Goal: Transaction & Acquisition: Purchase product/service

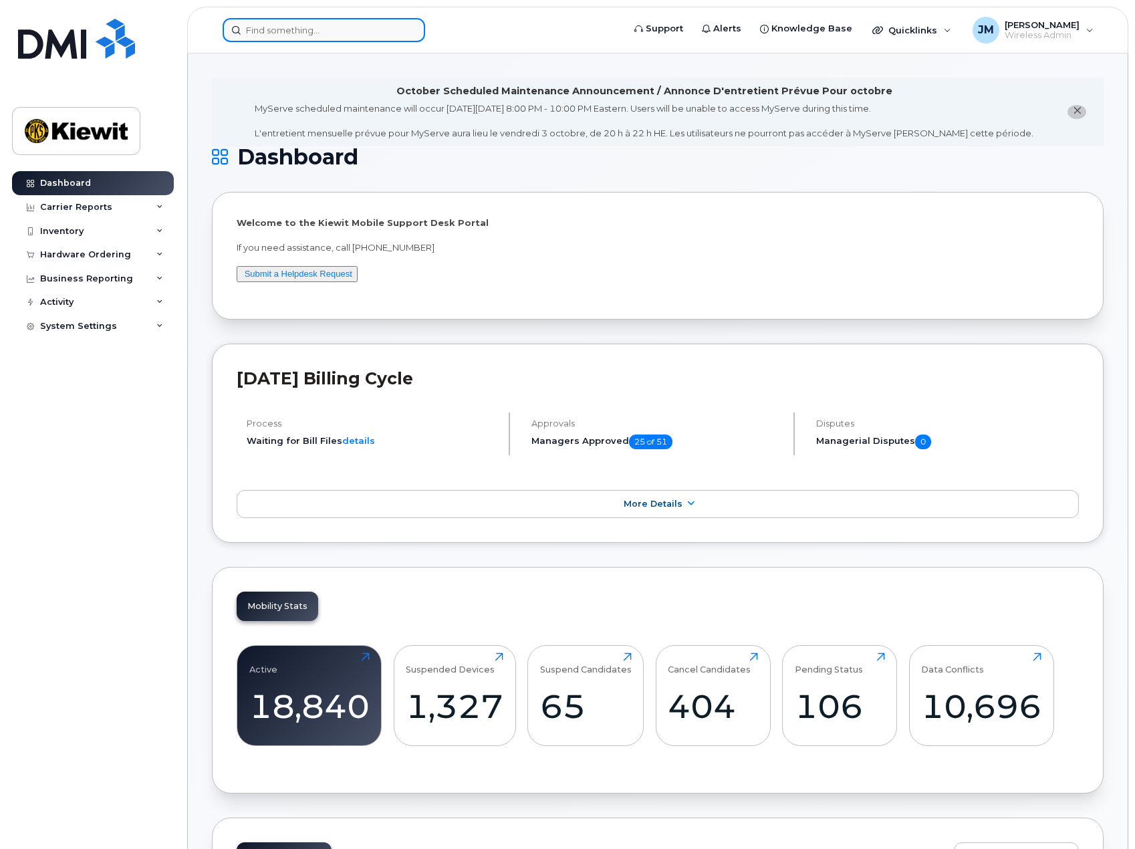
click at [346, 23] on input at bounding box center [324, 30] width 202 height 24
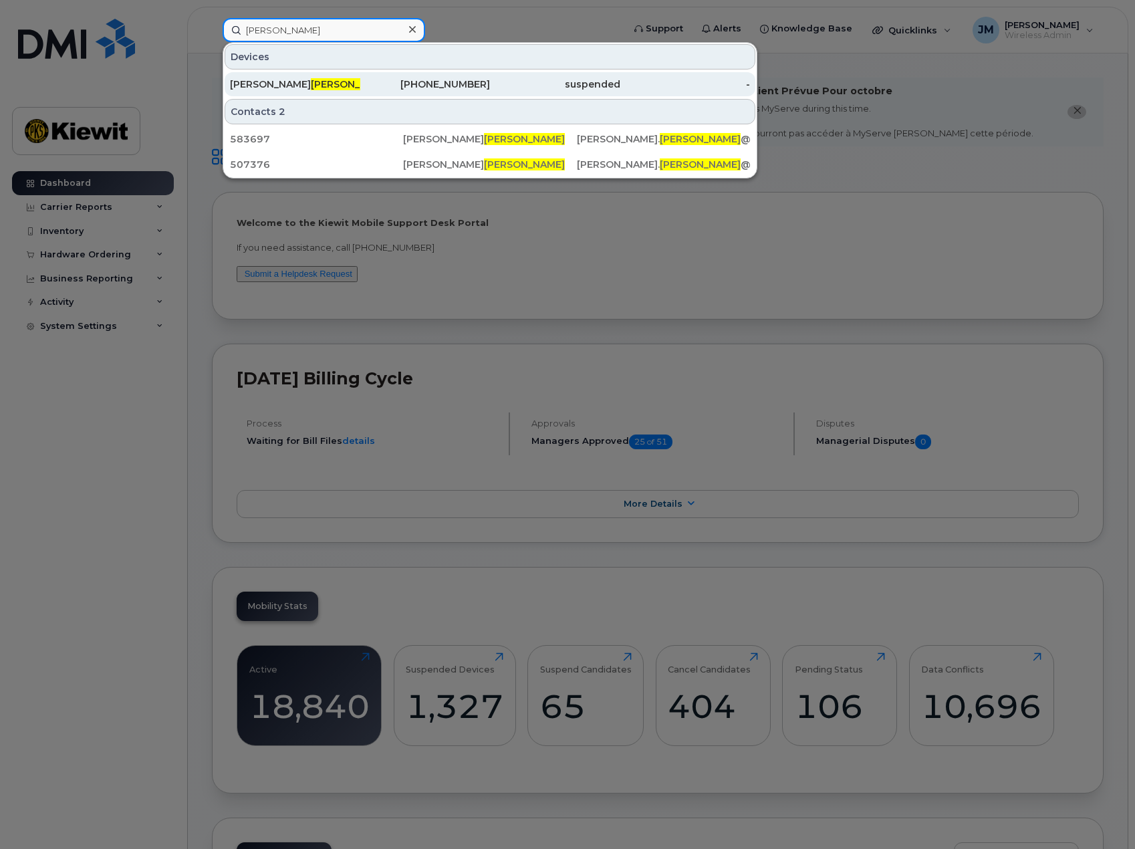
type input "weister"
click at [311, 84] on span "WEISTER" at bounding box center [351, 84] width 81 height 12
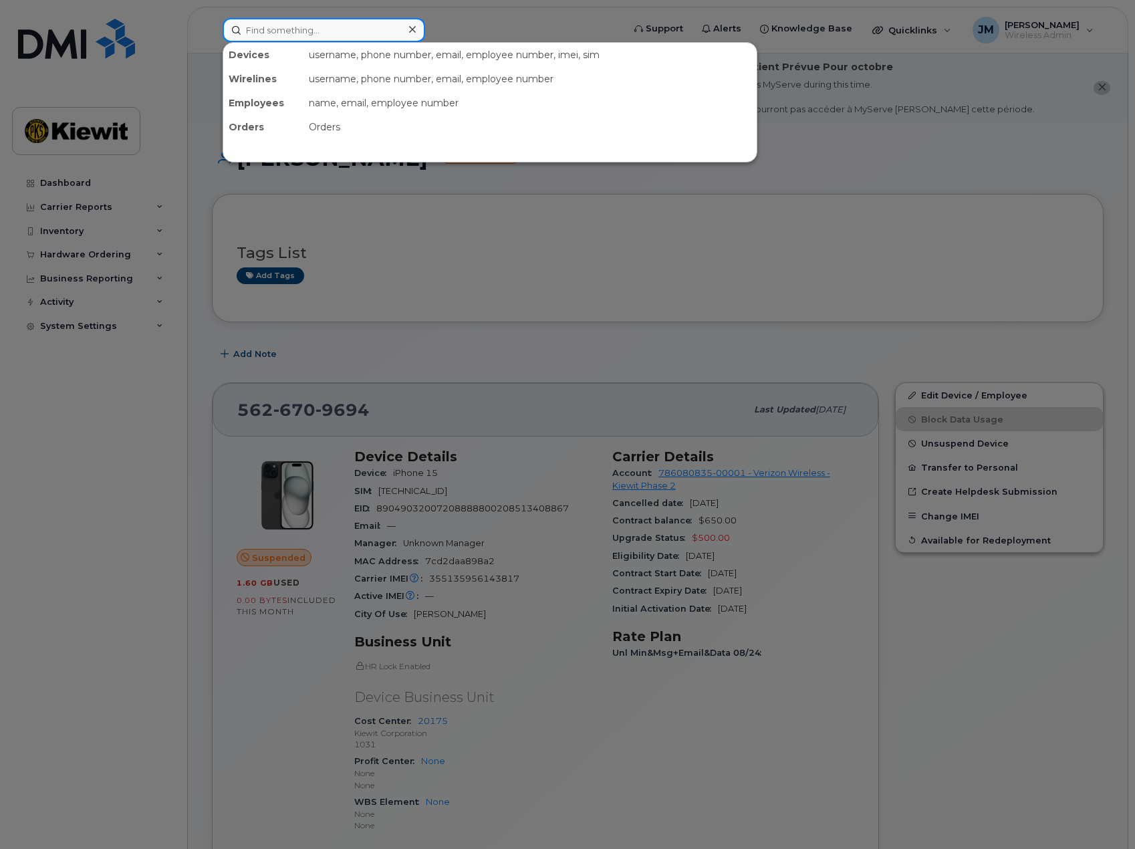
click at [392, 36] on input at bounding box center [324, 30] width 202 height 24
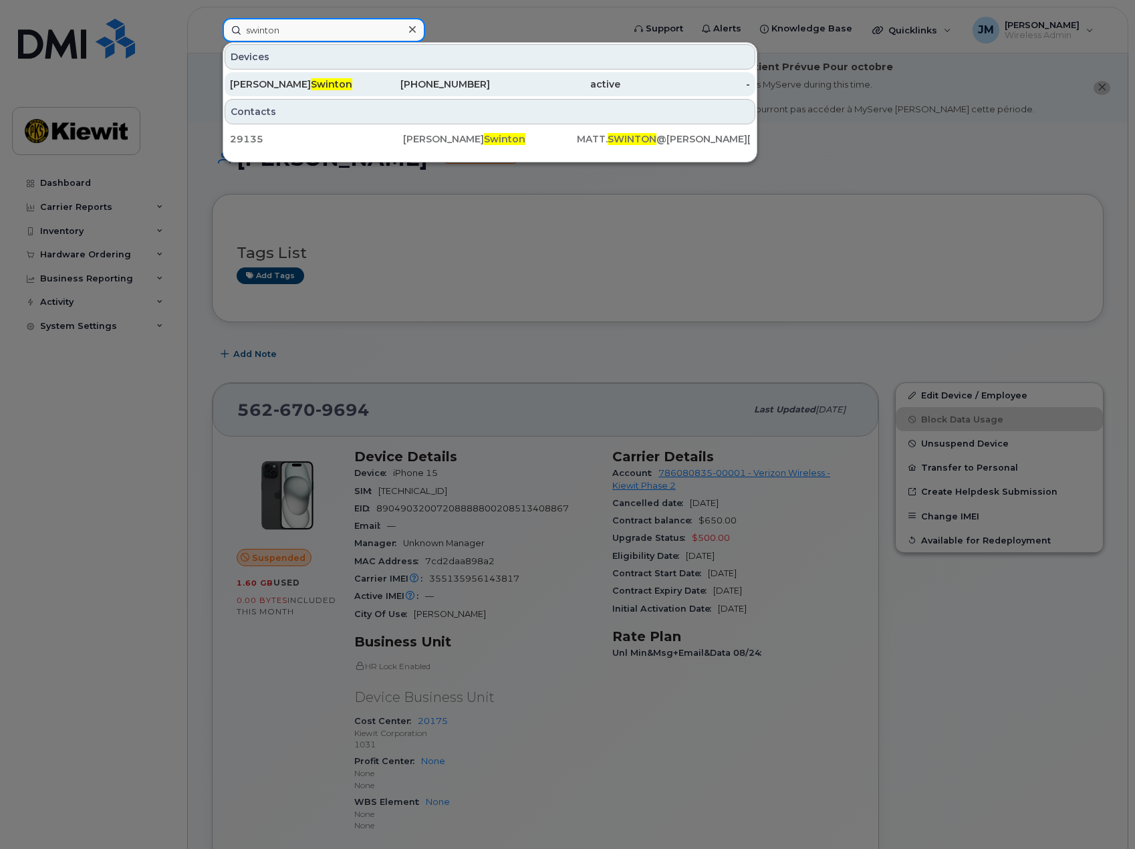
type input "swinton"
click at [357, 86] on div "Matt Swinton" at bounding box center [295, 84] width 130 height 13
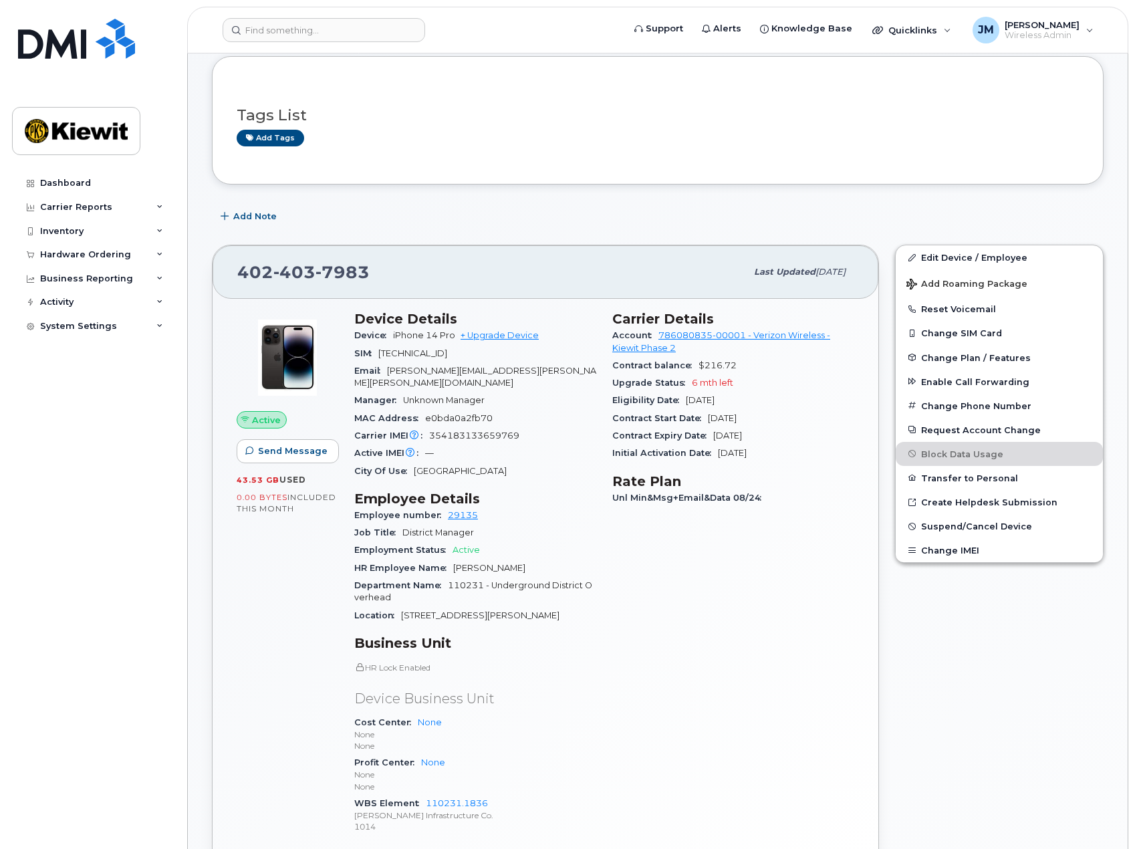
scroll to position [334, 0]
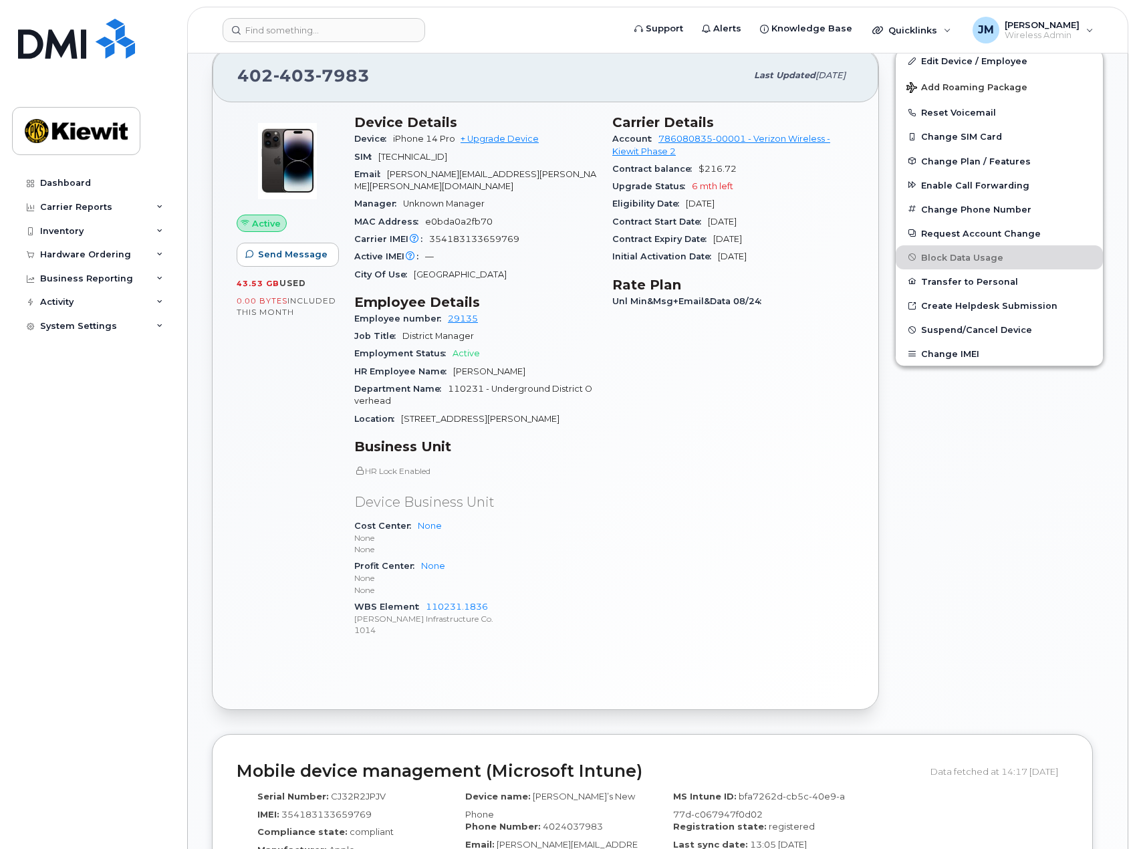
click at [967, 625] on div "Edit Device / Employee Add Roaming Package Reset Voicemail Change SIM Card Chan…" at bounding box center [999, 379] width 225 height 678
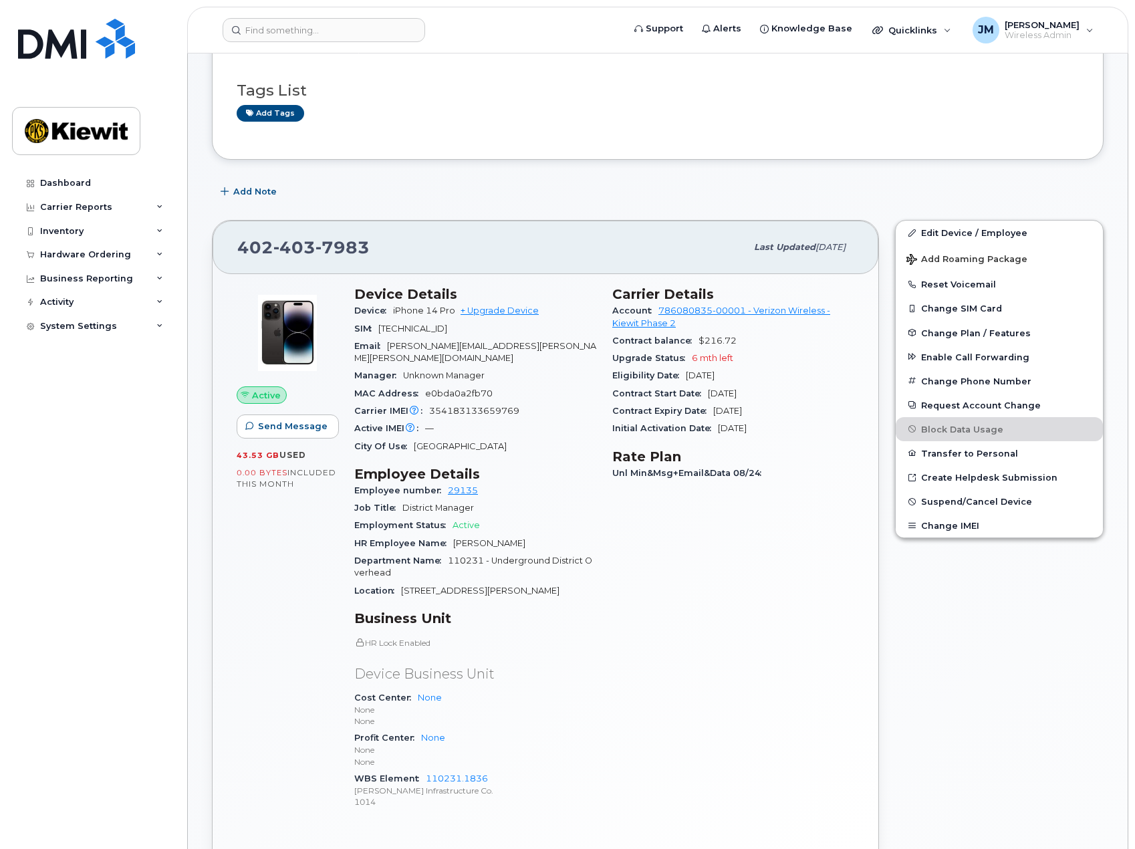
scroll to position [0, 0]
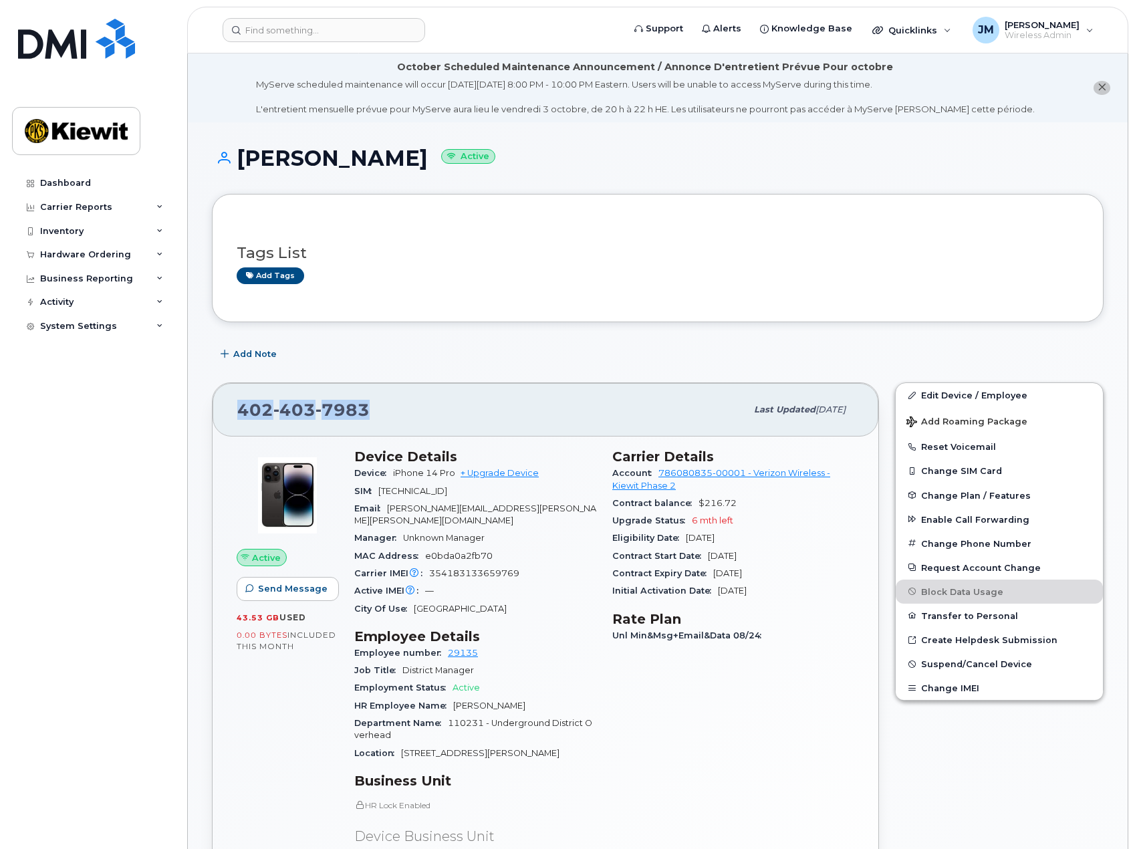
drag, startPoint x: 380, startPoint y: 410, endPoint x: 229, endPoint y: 411, distance: 151.0
click at [229, 411] on div "402 403 7983 Last updated Sep 06, 2025" at bounding box center [546, 409] width 666 height 53
copy span "402 403 7983"
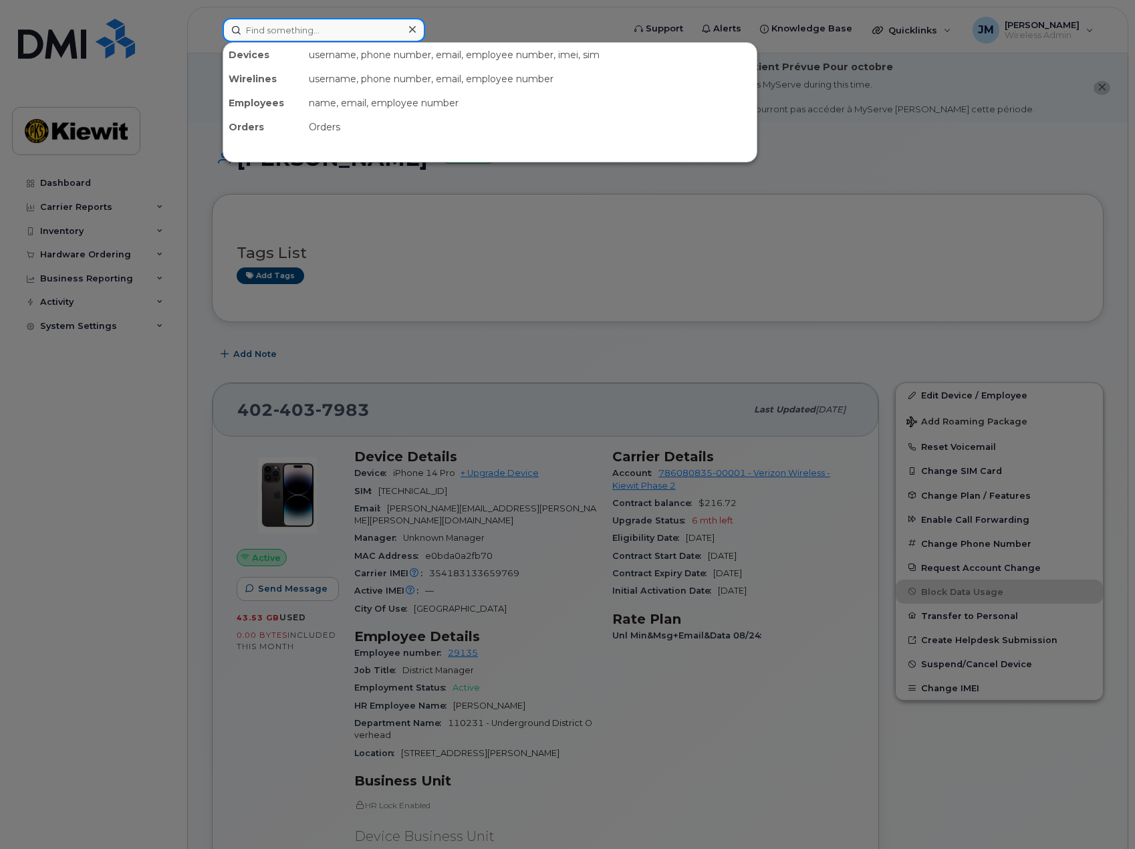
click at [271, 36] on input at bounding box center [324, 30] width 202 height 24
paste input "4024037983"
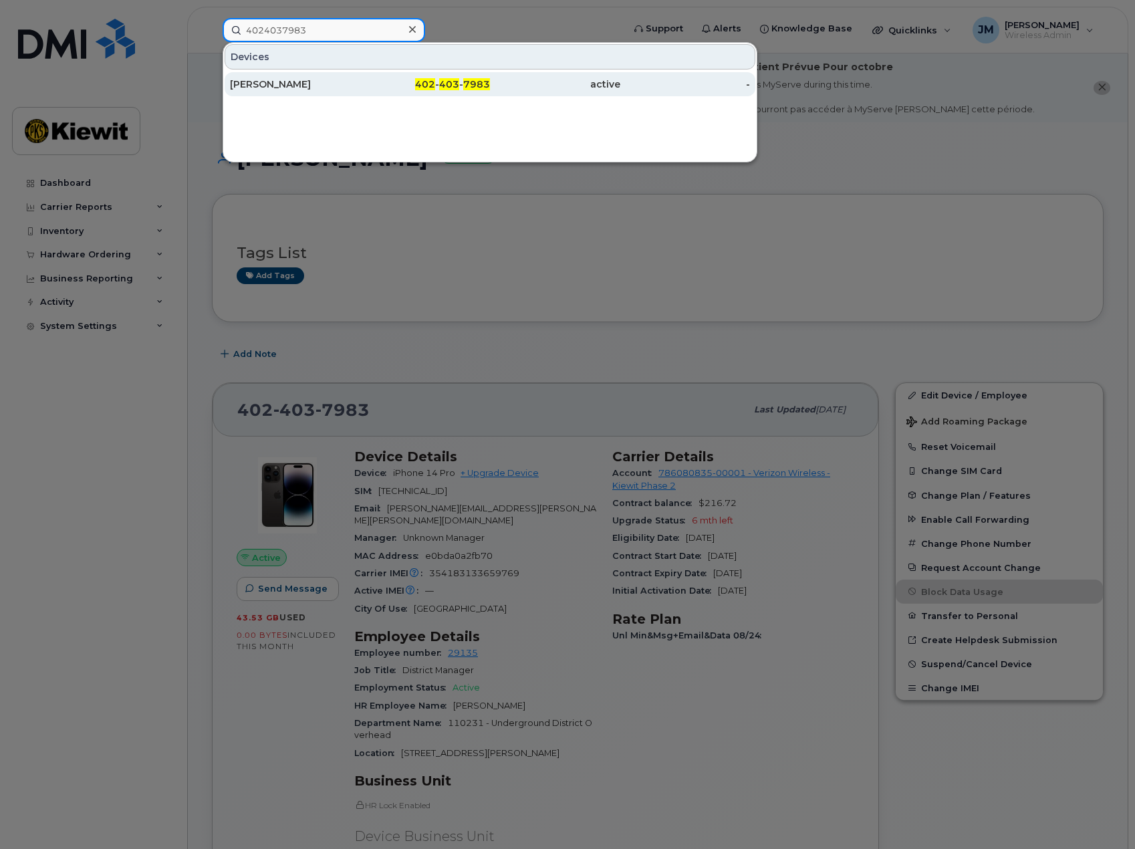
type input "4024037983"
click at [295, 83] on div "Matt Swinton" at bounding box center [295, 84] width 130 height 13
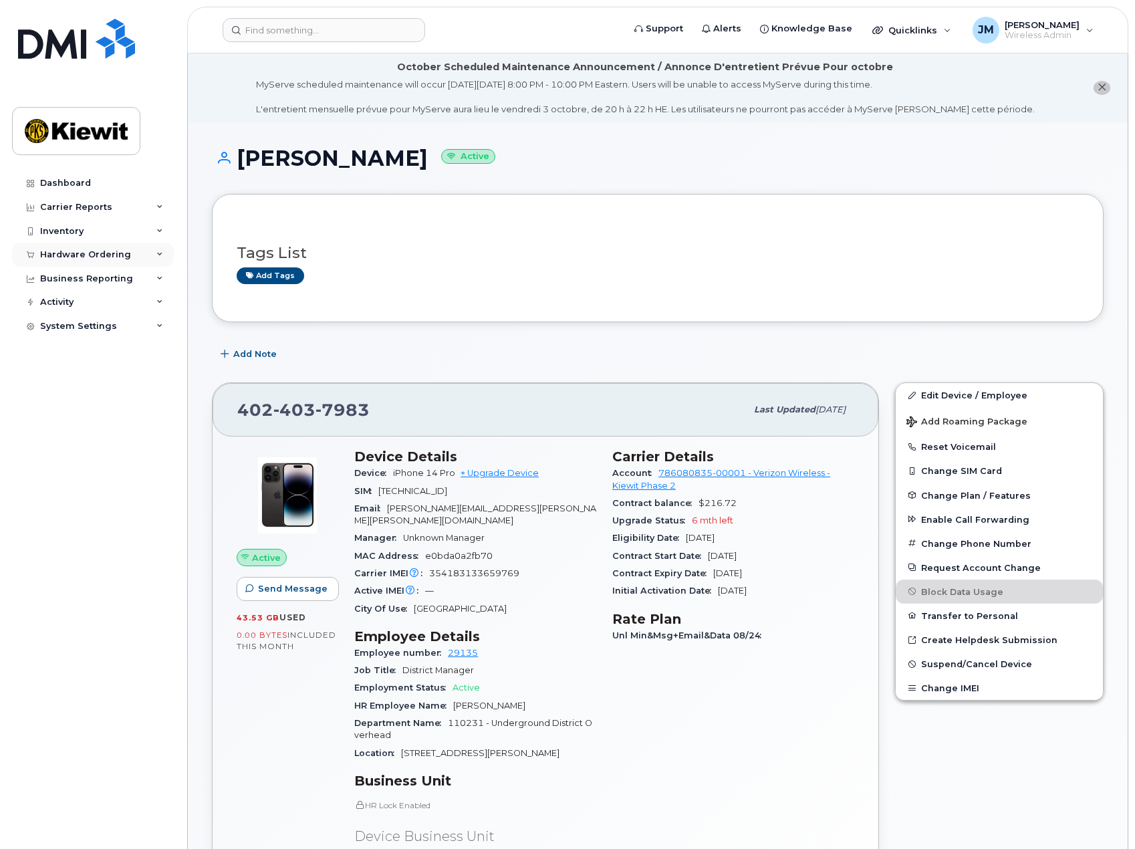
click at [66, 263] on div "Hardware Ordering" at bounding box center [93, 255] width 162 height 24
click at [65, 308] on div "Orders" at bounding box center [62, 305] width 33 height 12
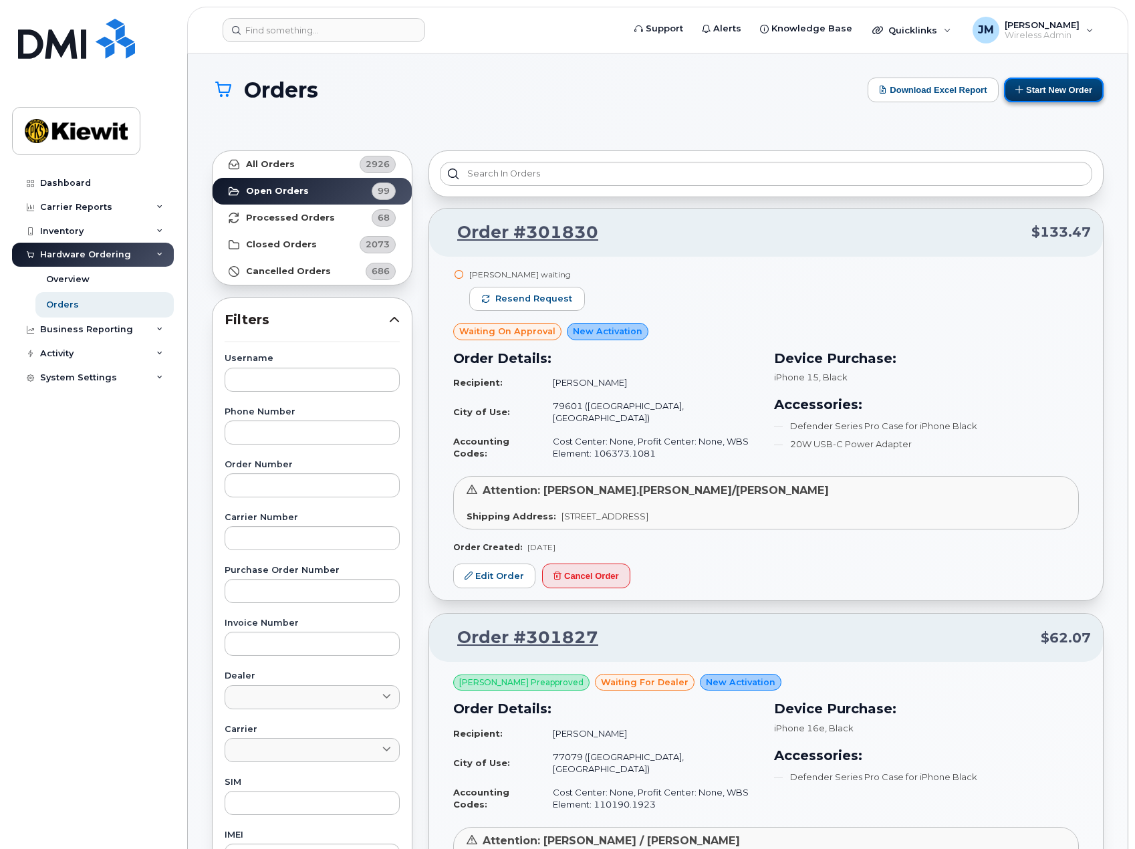
click at [1060, 90] on button "Start New Order" at bounding box center [1054, 90] width 100 height 25
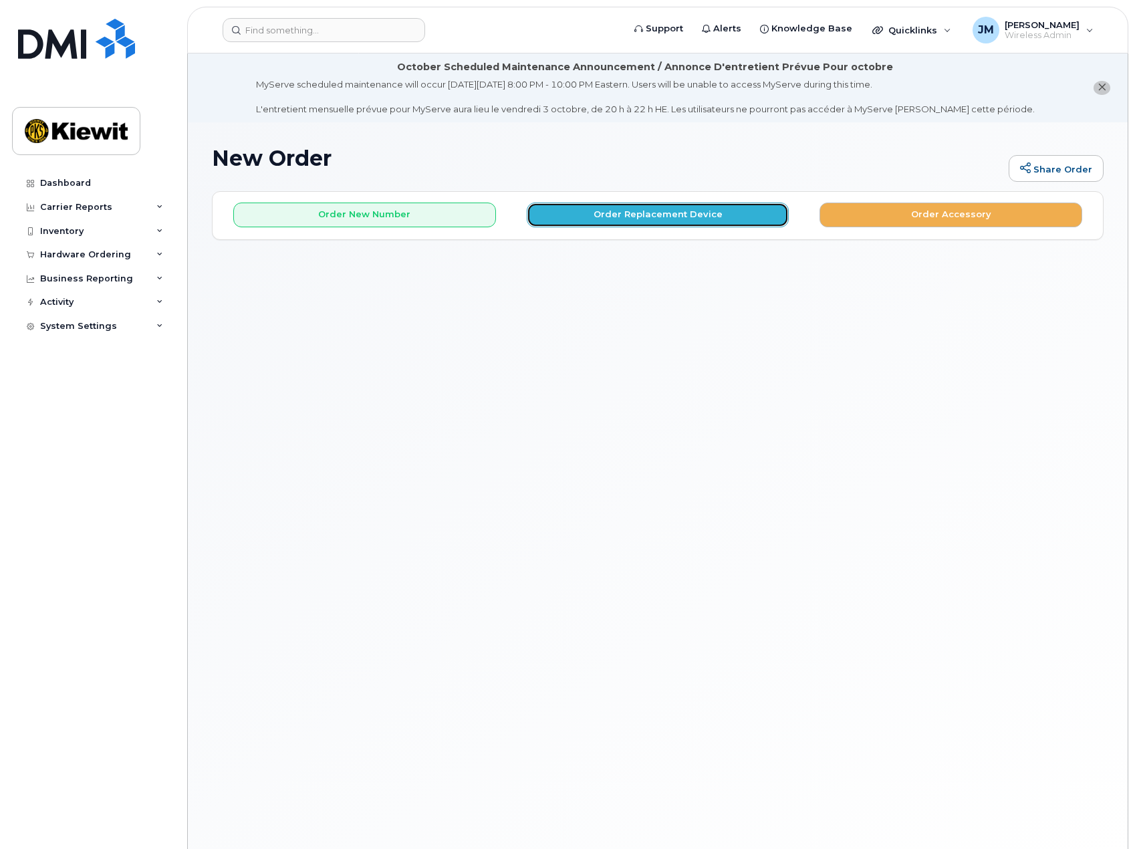
click at [641, 219] on button "Order Replacement Device" at bounding box center [658, 214] width 263 height 25
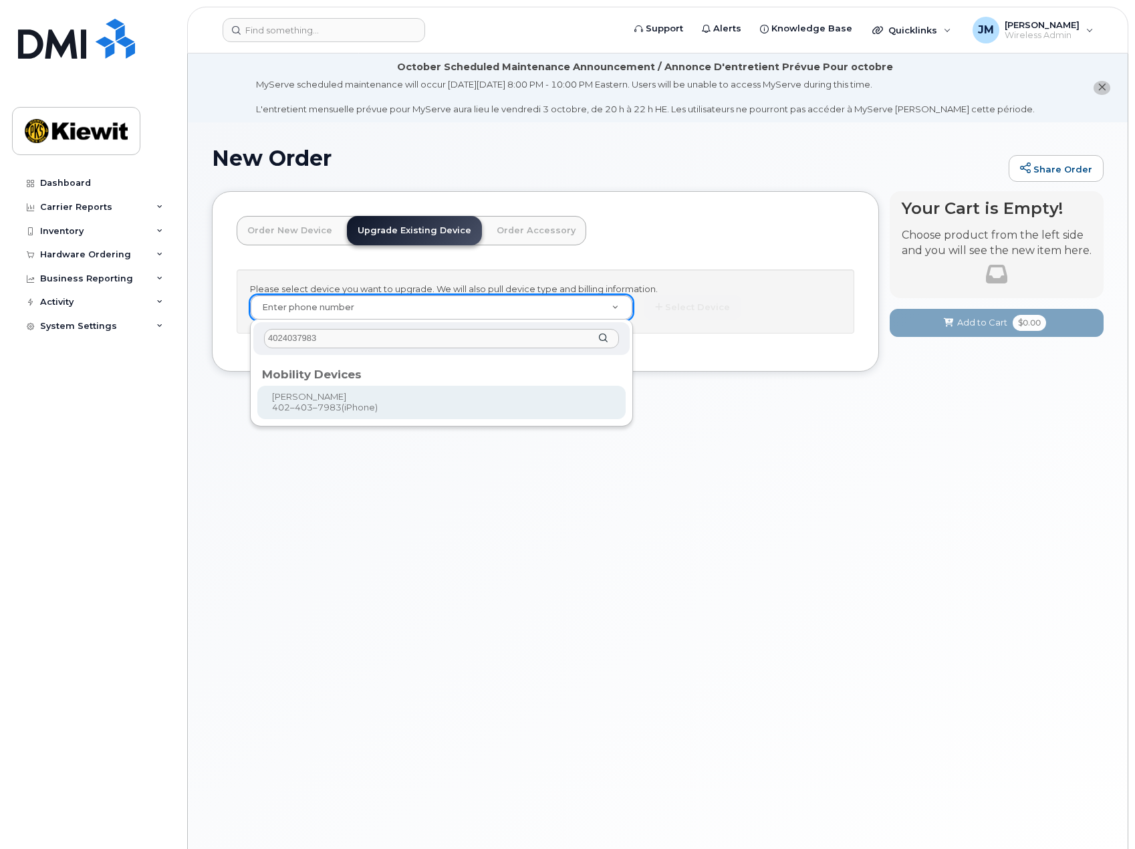
type input "4024037983"
type input "1167522"
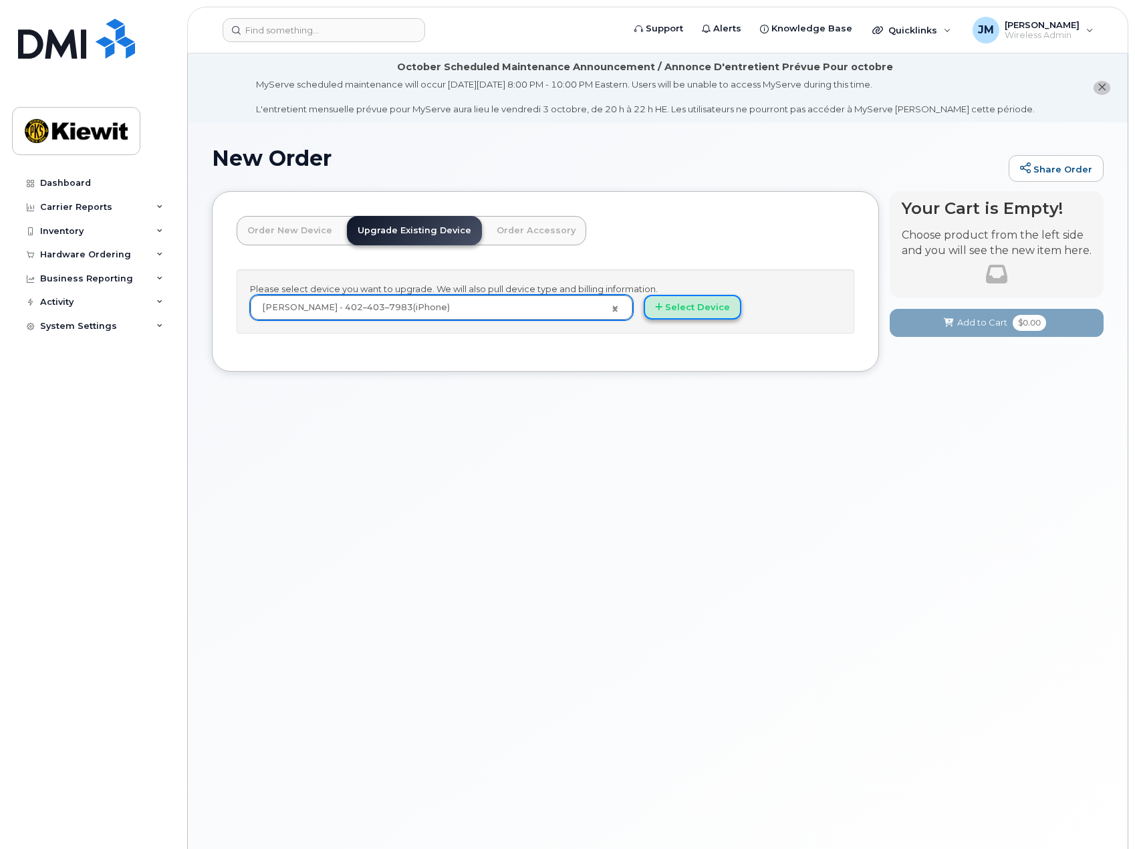
click at [670, 313] on button "Select Device" at bounding box center [693, 307] width 98 height 25
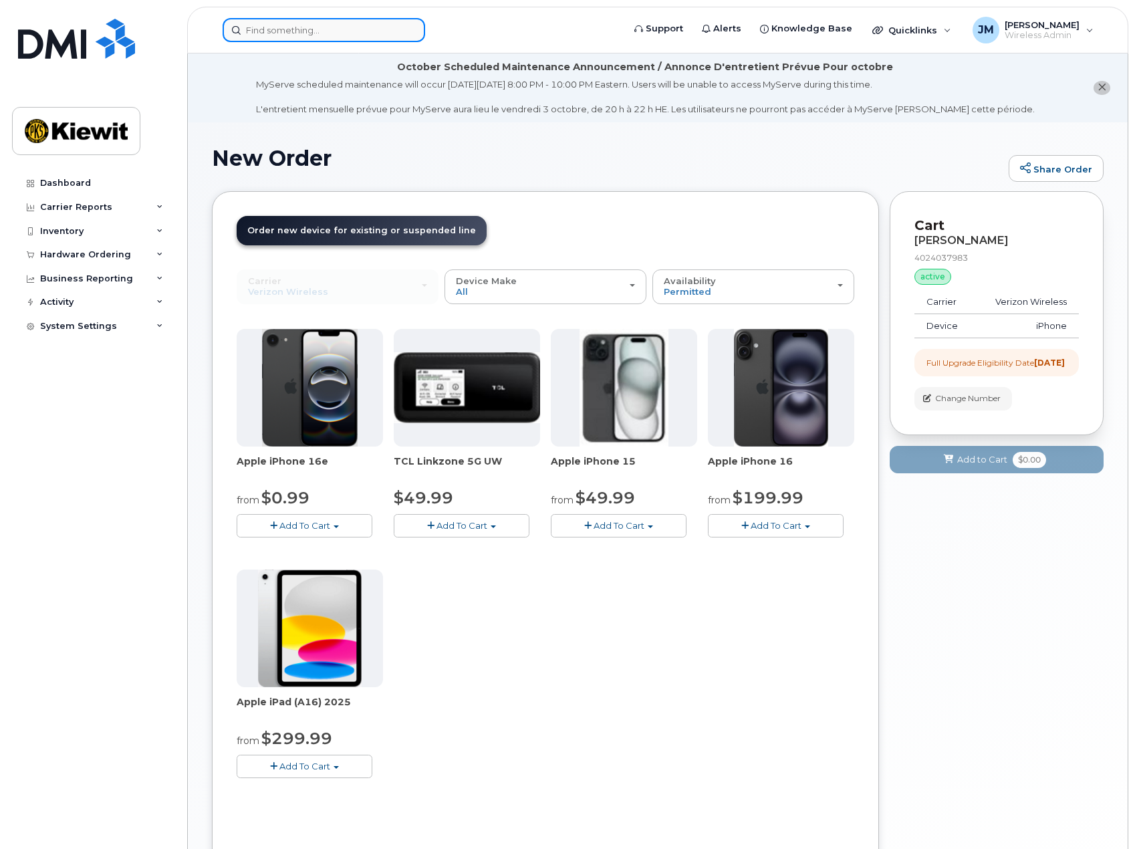
click at [373, 39] on input at bounding box center [324, 30] width 202 height 24
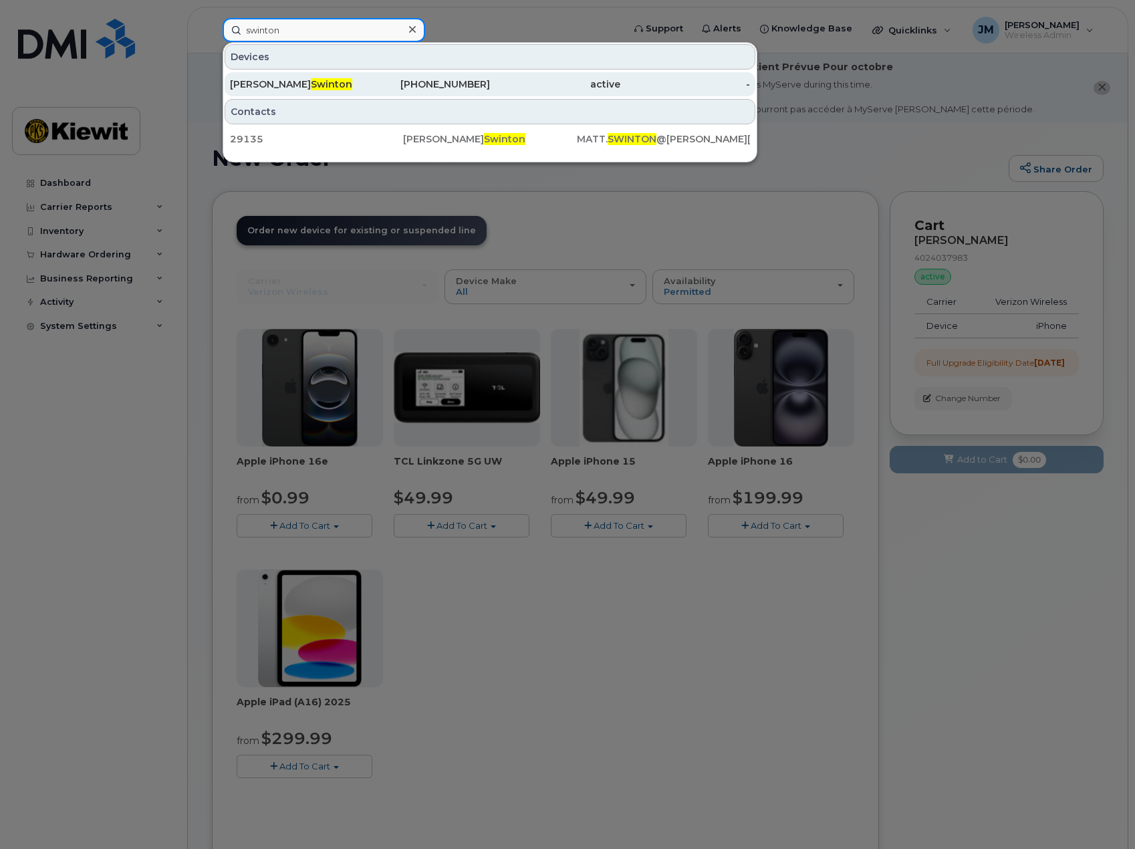
type input "swinton"
click at [311, 88] on span "Swinton" at bounding box center [331, 84] width 41 height 12
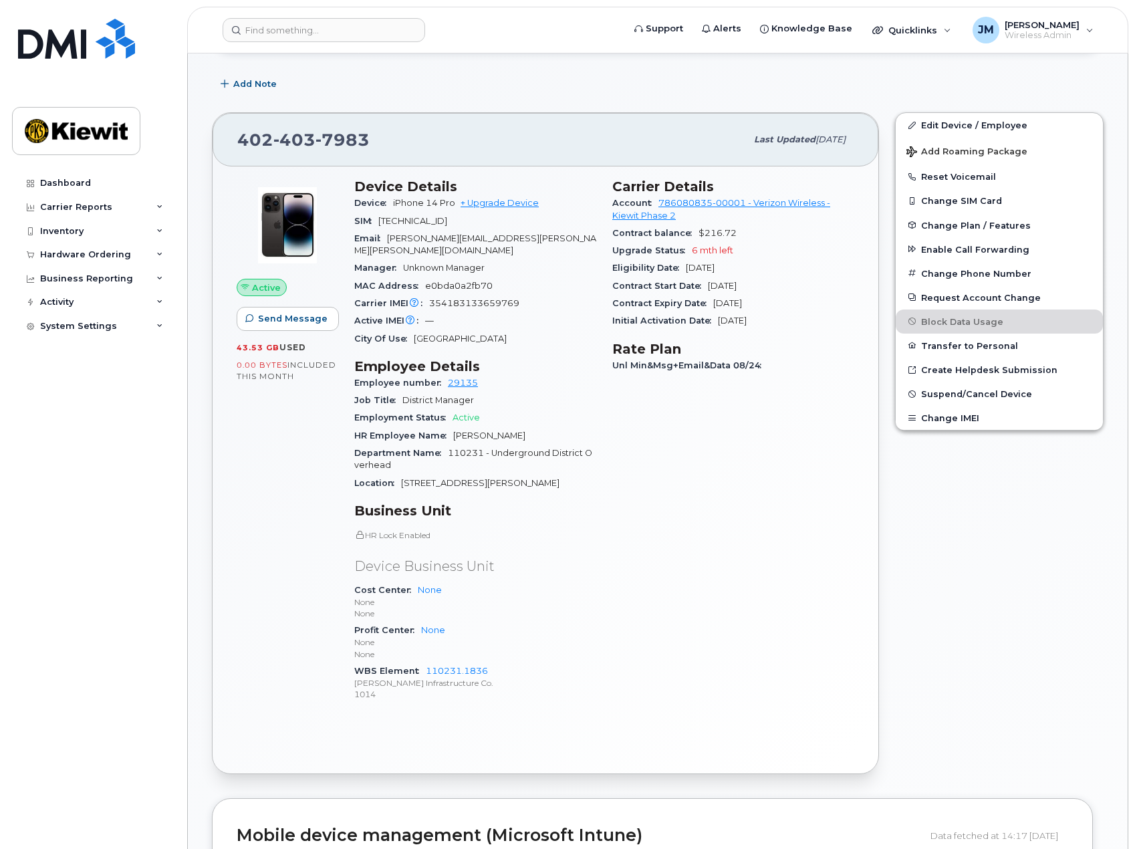
scroll to position [334, 0]
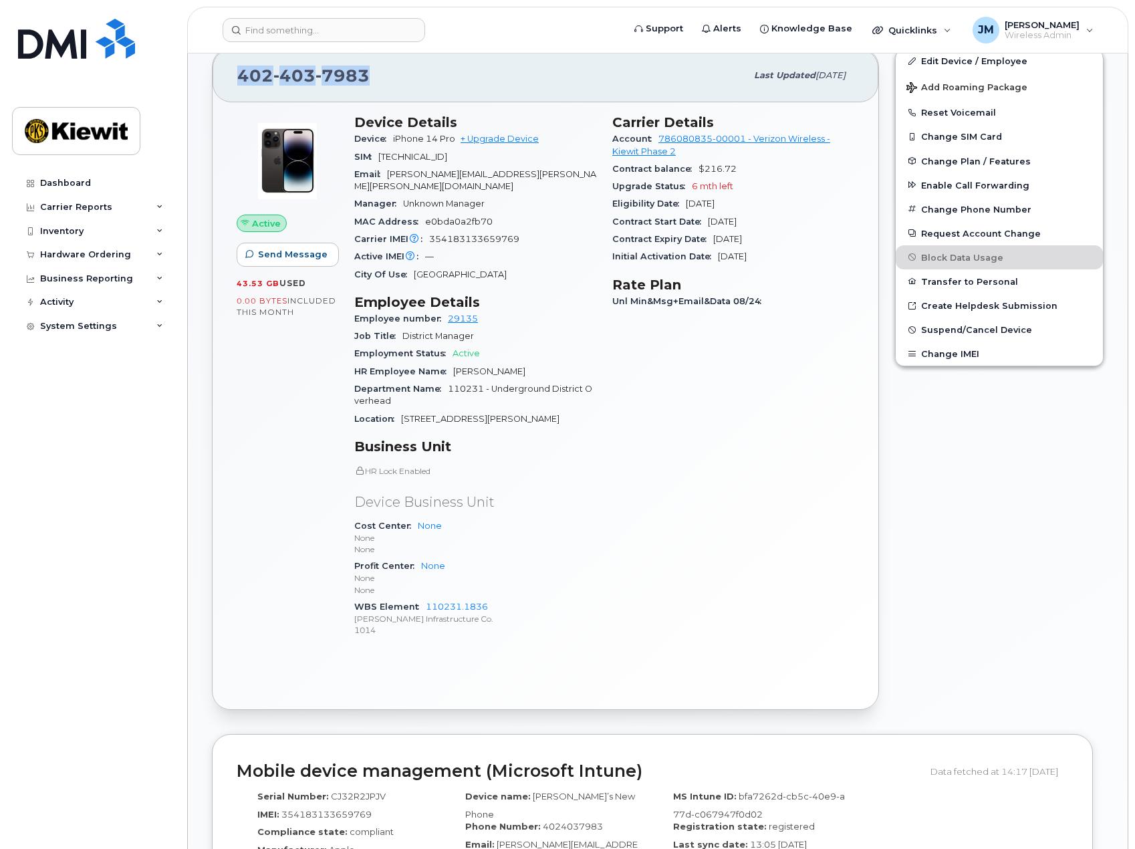
drag, startPoint x: 373, startPoint y: 76, endPoint x: 242, endPoint y: 78, distance: 131.0
click at [242, 78] on div "[PHONE_NUMBER]" at bounding box center [491, 75] width 509 height 28
copy span "[PHONE_NUMBER]"
